Goal: Task Accomplishment & Management: Manage account settings

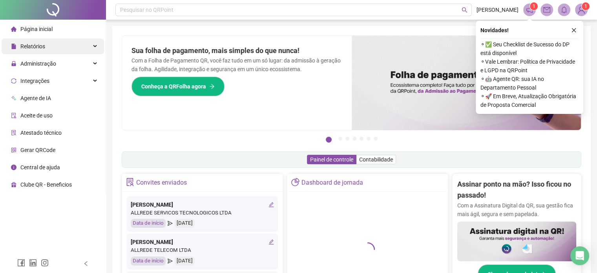
click at [69, 49] on div "Relatórios" at bounding box center [53, 46] width 102 height 16
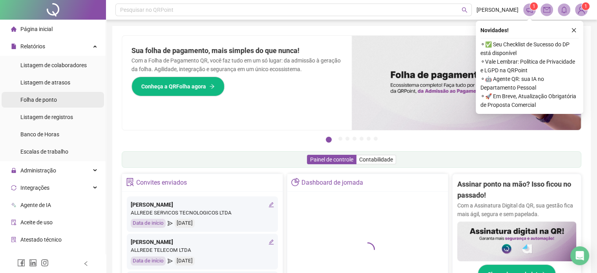
click at [64, 102] on li "Folha de ponto" at bounding box center [53, 100] width 102 height 16
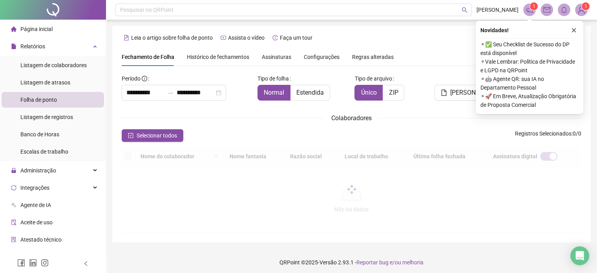
scroll to position [24, 0]
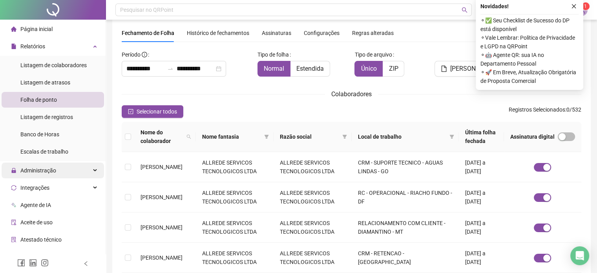
click at [69, 175] on div "Administração" at bounding box center [53, 170] width 102 height 16
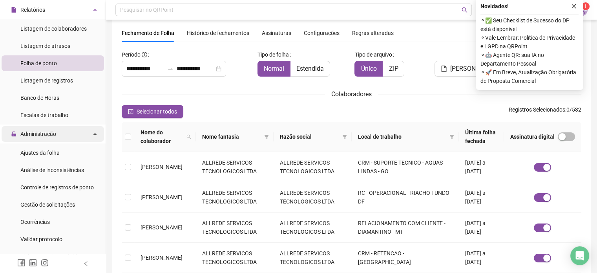
scroll to position [78, 0]
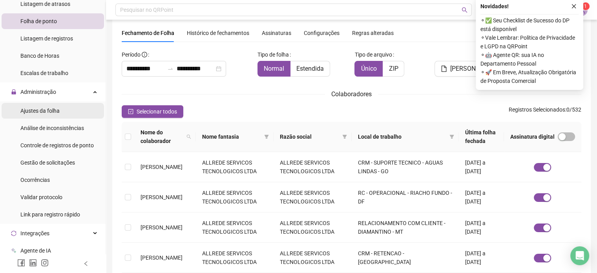
click at [55, 111] on span "Ajustes da folha" at bounding box center [39, 111] width 39 height 6
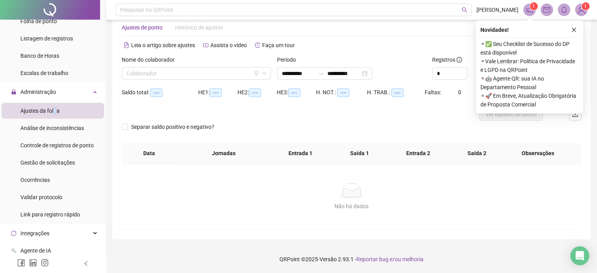
scroll to position [16, 0]
type input "**********"
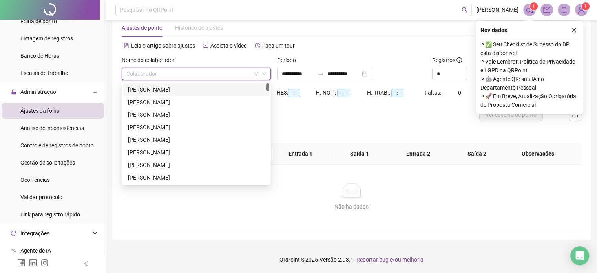
click at [184, 75] on input "search" at bounding box center [192, 74] width 133 height 12
type input "*"
type input "***"
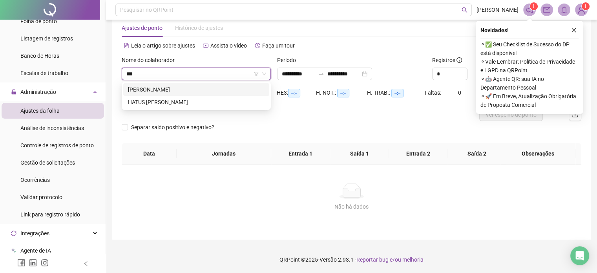
click at [206, 91] on div "[PERSON_NAME]" at bounding box center [196, 89] width 137 height 9
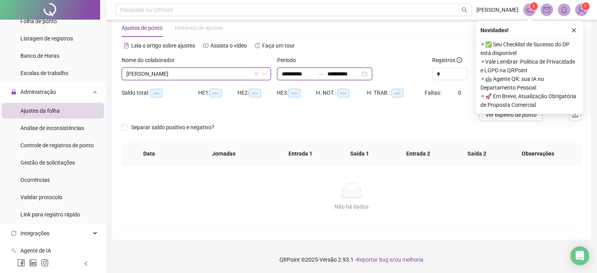
click at [300, 77] on input "**********" at bounding box center [298, 73] width 33 height 9
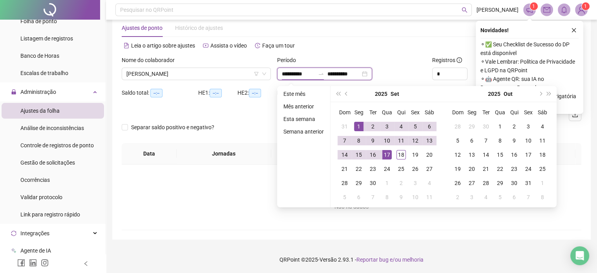
type input "**********"
click at [347, 95] on button "prev-year" at bounding box center [346, 94] width 9 height 16
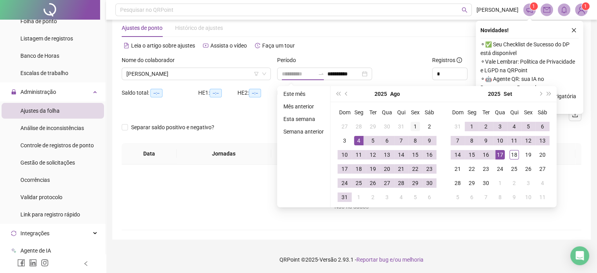
type input "**********"
click at [416, 124] on div "1" at bounding box center [415, 126] width 9 height 9
click at [579, 31] on div "Novidades ! ⚬ ✅ Seu Checklist de Sucesso do DP está disponível ⚬ Vale Lembrar: …" at bounding box center [530, 67] width 108 height 93
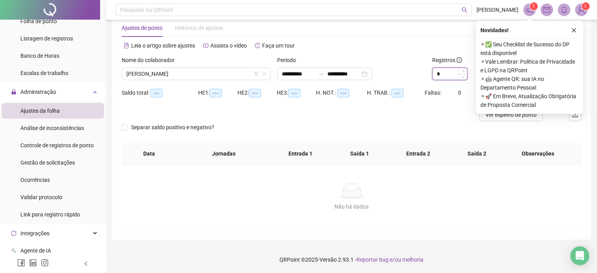
click at [456, 72] on input "*" at bounding box center [450, 74] width 35 height 12
click at [461, 70] on span "Increase Value" at bounding box center [462, 71] width 9 height 7
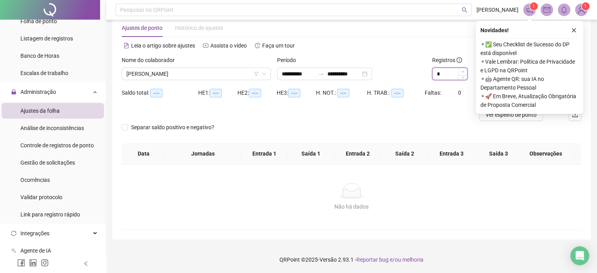
type input "*"
click at [461, 70] on span "Increase Value" at bounding box center [462, 71] width 9 height 7
click at [574, 26] on button "button" at bounding box center [573, 30] width 9 height 9
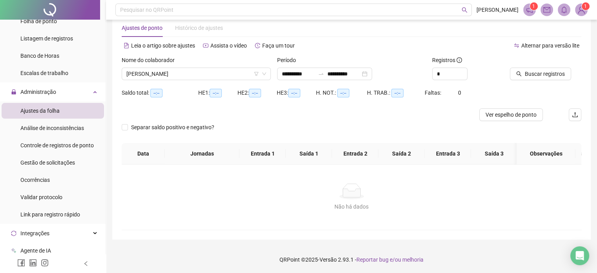
click at [573, 29] on div "Ajustes de ponto Histórico de ajustes" at bounding box center [352, 28] width 460 height 18
click at [534, 74] on span "Buscar registros" at bounding box center [545, 73] width 40 height 9
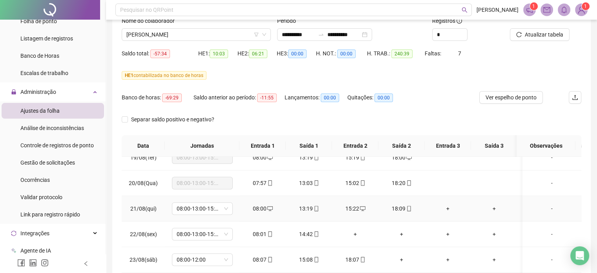
scroll to position [510, 0]
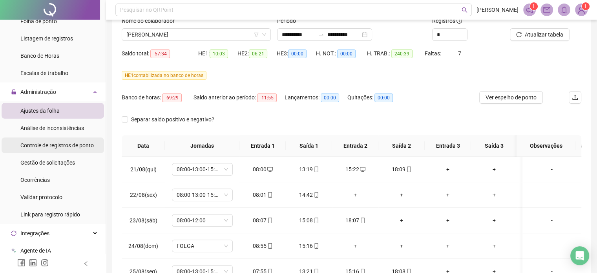
click at [71, 146] on span "Controle de registros de ponto" at bounding box center [56, 145] width 73 height 6
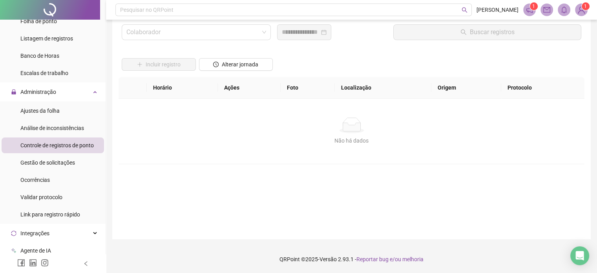
scroll to position [22, 0]
click at [184, 34] on input "search" at bounding box center [192, 32] width 133 height 15
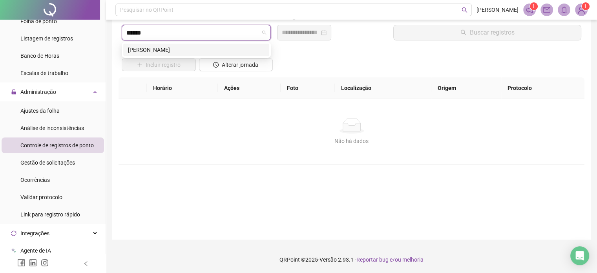
type input "*******"
click at [173, 50] on div "[PERSON_NAME]" at bounding box center [196, 50] width 137 height 9
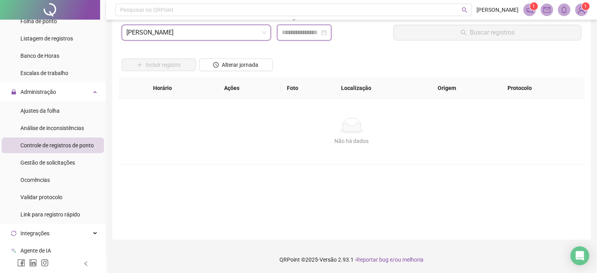
click at [300, 35] on input at bounding box center [301, 32] width 38 height 9
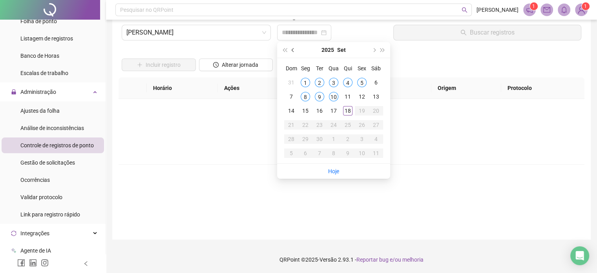
click at [295, 51] on button "prev-year" at bounding box center [293, 50] width 9 height 16
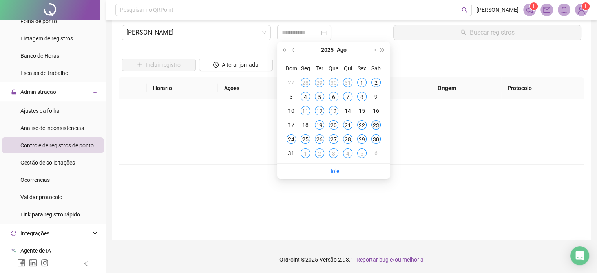
type input "**********"
click at [376, 127] on div "23" at bounding box center [375, 124] width 9 height 9
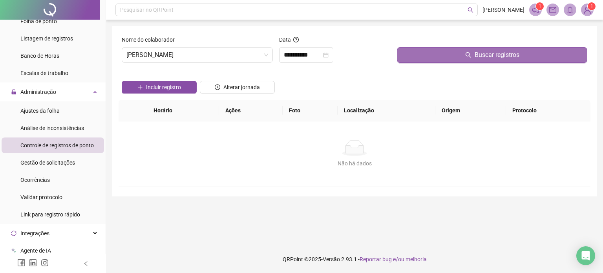
click at [425, 62] on button "Buscar registros" at bounding box center [492, 55] width 190 height 16
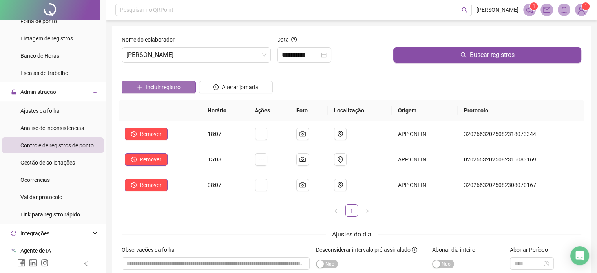
click at [172, 91] on button "Incluir registro" at bounding box center [159, 87] width 74 height 13
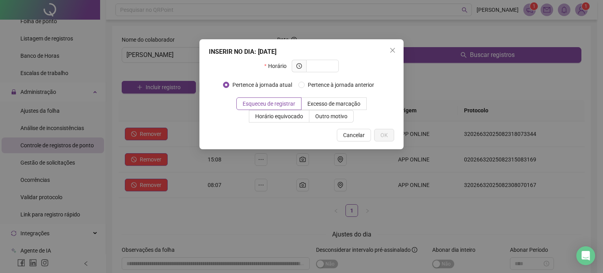
click at [262, 48] on div "INSERIR NO DIA : [DATE]" at bounding box center [301, 51] width 185 height 9
drag, startPoint x: 259, startPoint y: 44, endPoint x: 346, endPoint y: 37, distance: 86.6
click at [346, 37] on div "INSERIR NO DIA : [DATE] Horário Pertence à jornada atual Pertence à jornada ant…" at bounding box center [301, 136] width 603 height 273
click at [326, 66] on input "text" at bounding box center [322, 66] width 22 height 9
type input "*****"
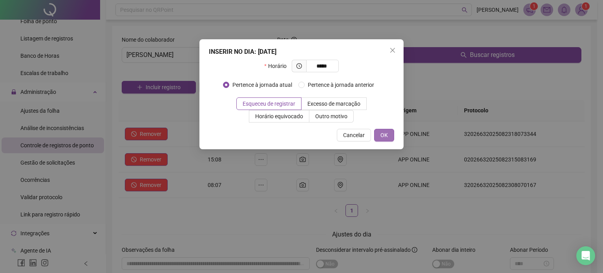
click at [386, 138] on span "OK" at bounding box center [383, 135] width 7 height 9
